Goal: Transaction & Acquisition: Purchase product/service

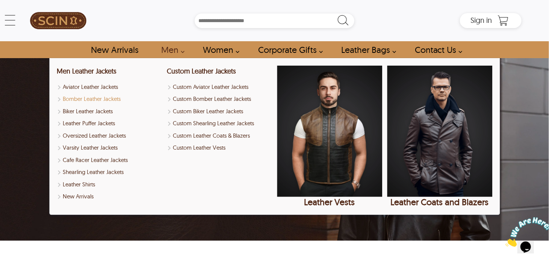
click at [115, 97] on link "Bomber Leather Jackets" at bounding box center [109, 99] width 105 height 9
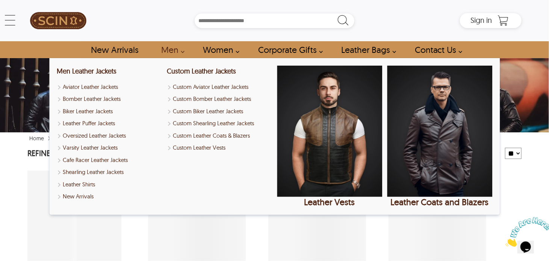
select select "********"
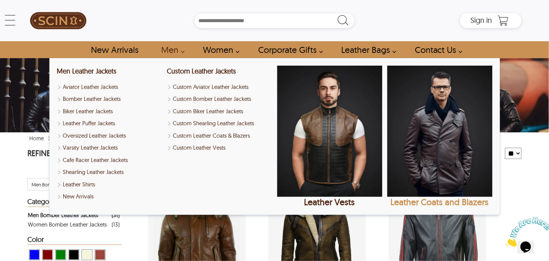
click at [458, 152] on img "Leather Coats and Blazers" at bounding box center [439, 131] width 105 height 131
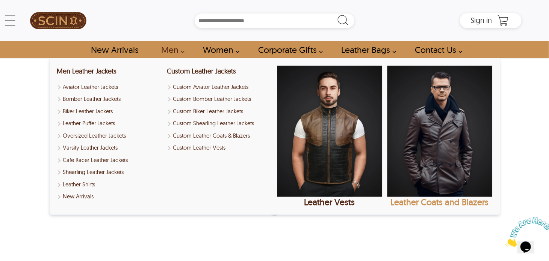
select select "********"
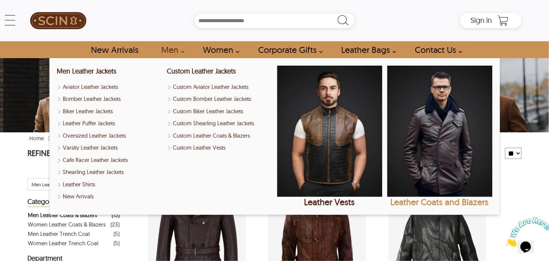
click at [440, 201] on div "Leather Coats and Blazers" at bounding box center [439, 202] width 105 height 11
click at [438, 203] on div "Leather Coats and Blazers" at bounding box center [439, 202] width 105 height 11
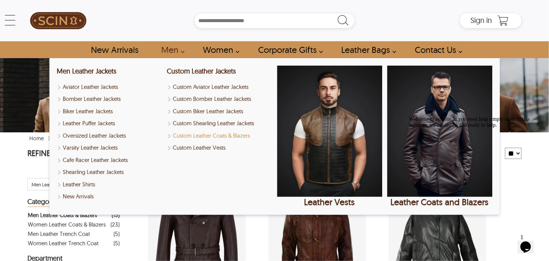
click at [211, 133] on link "Custom Leather Coats & Blazers" at bounding box center [219, 136] width 105 height 9
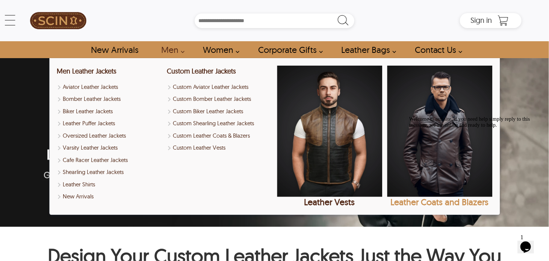
click at [400, 98] on img "Leather Coats and Blazers" at bounding box center [439, 131] width 105 height 131
select select "********"
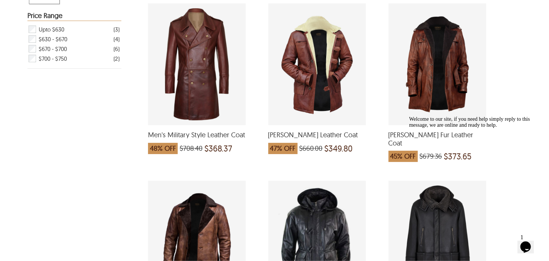
scroll to position [355, 0]
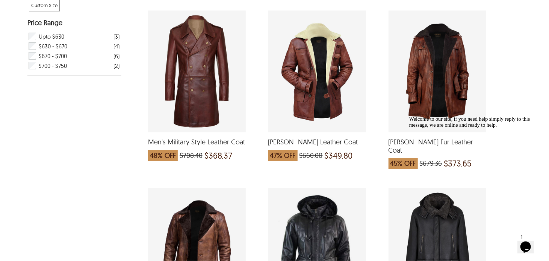
click at [465, 102] on div "Dean Fur Leather Coat which was at a price of $679.36, now after discount the p…" at bounding box center [437, 72] width 98 height 122
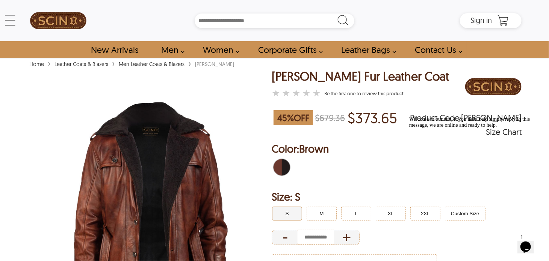
click at [532, 128] on div "Welcome to our site, if you need help simply reply to this message, we are onli…" at bounding box center [476, 122] width 135 height 12
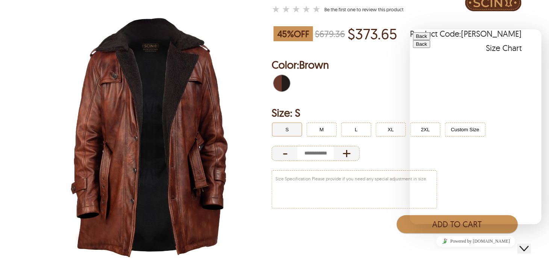
scroll to position [82, 0]
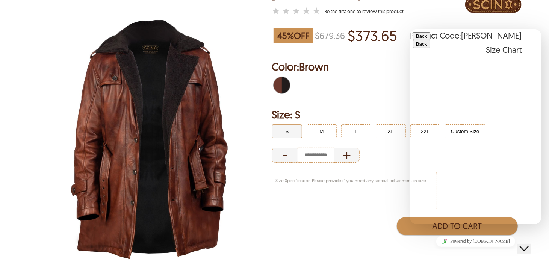
click at [178, 157] on img at bounding box center [148, 140] width 243 height 304
click at [341, 180] on textarea "Size Specification" at bounding box center [354, 192] width 165 height 38
click at [179, 115] on img at bounding box center [148, 140] width 243 height 304
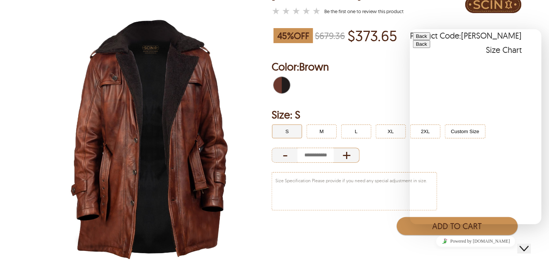
click at [345, 153] on div "+" at bounding box center [347, 155] width 26 height 15
type input "*"
click at [174, 163] on img at bounding box center [148, 140] width 243 height 304
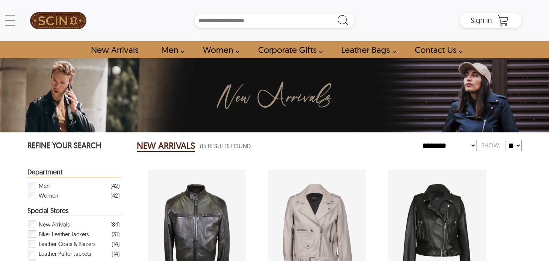
select select "********"
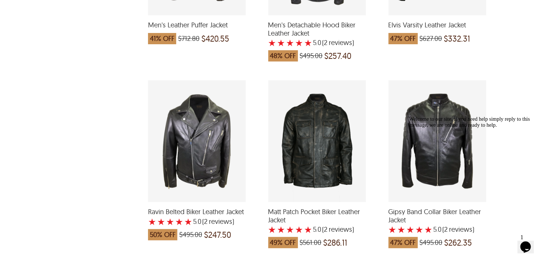
scroll to position [833, 0]
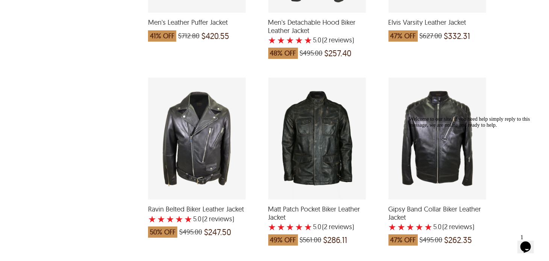
click at [342, 171] on div "Matt Patch Pocket Biker Leather Jacket with a 5 Star Rating 2 Product Review wh…" at bounding box center [317, 139] width 98 height 122
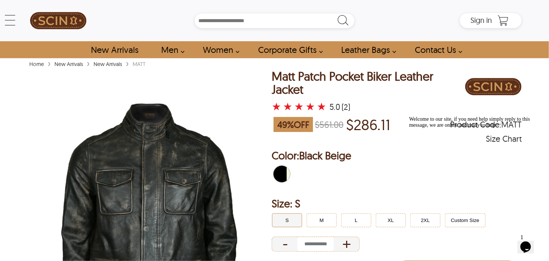
select select "********"
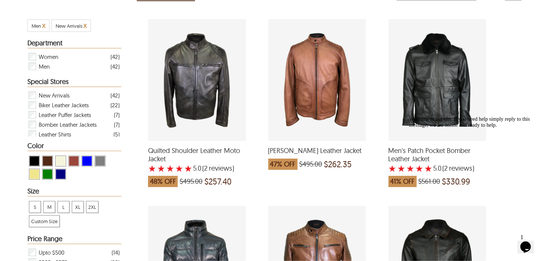
scroll to position [154, 0]
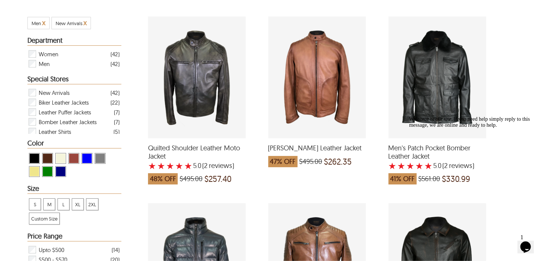
click at [440, 103] on div "Men's Patch Pocket Bomber Leather Jacket with a 5 Star Rating 2 Product Review …" at bounding box center [437, 78] width 98 height 122
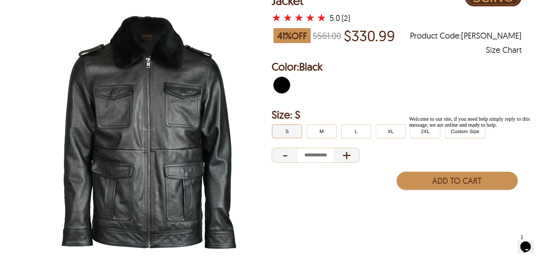
scroll to position [95, 0]
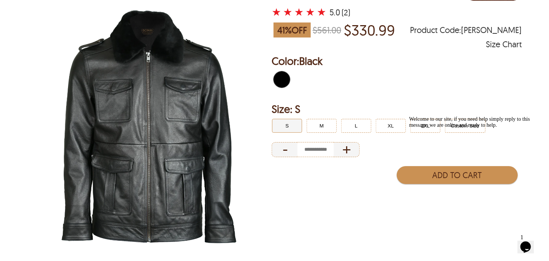
click at [198, 196] on img at bounding box center [148, 127] width 243 height 304
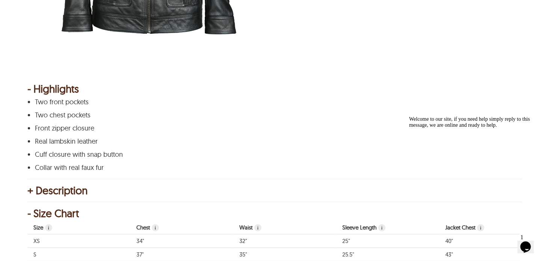
scroll to position [310, 0]
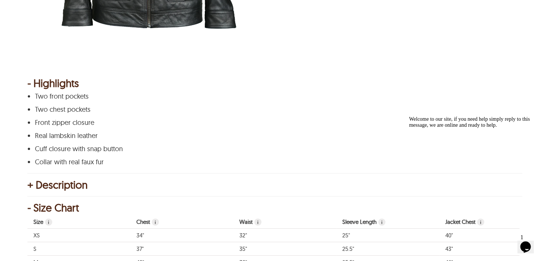
click at [33, 184] on div "+ Description" at bounding box center [274, 185] width 494 height 8
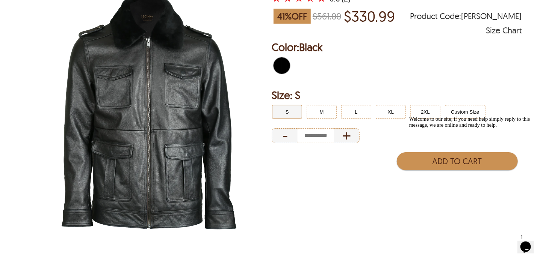
scroll to position [105, 0]
